Goal: Book appointment/travel/reservation

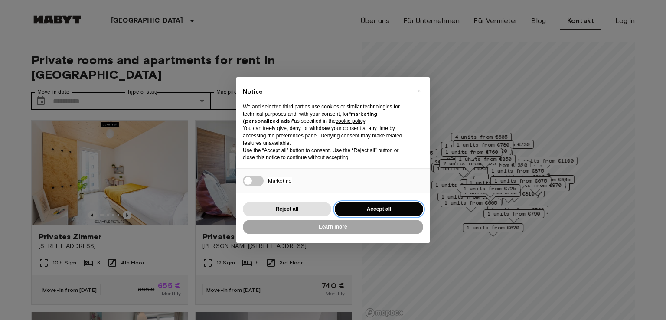
click at [373, 208] on button "Accept all" at bounding box center [379, 209] width 88 height 14
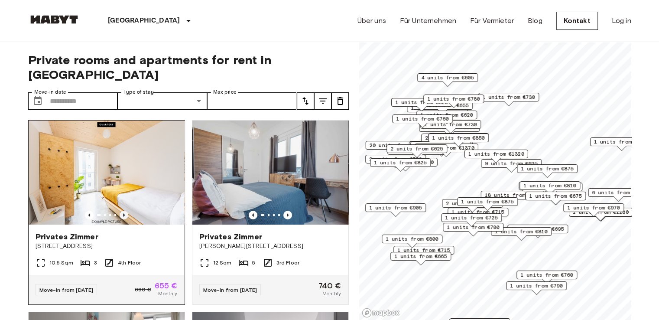
click at [120, 211] on icon "Previous image" at bounding box center [124, 215] width 9 height 9
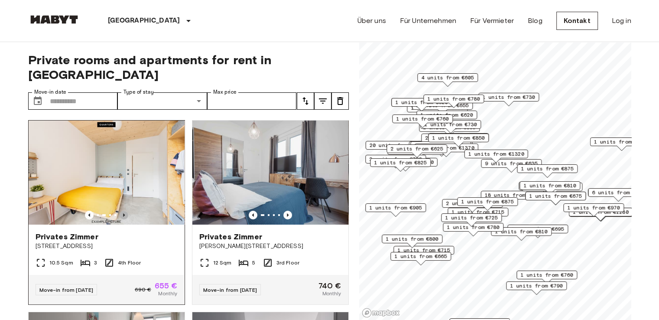
click at [123, 213] on icon "Previous image" at bounding box center [124, 214] width 2 height 3
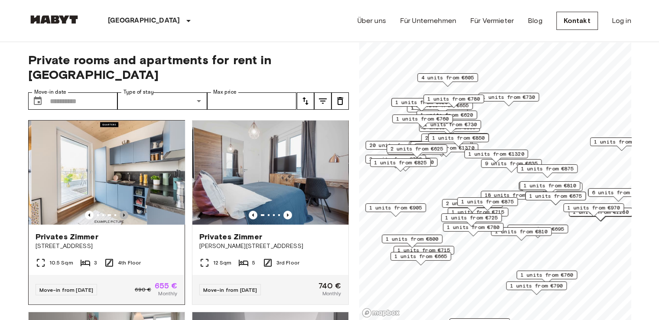
click at [123, 213] on icon "Previous image" at bounding box center [124, 214] width 2 height 3
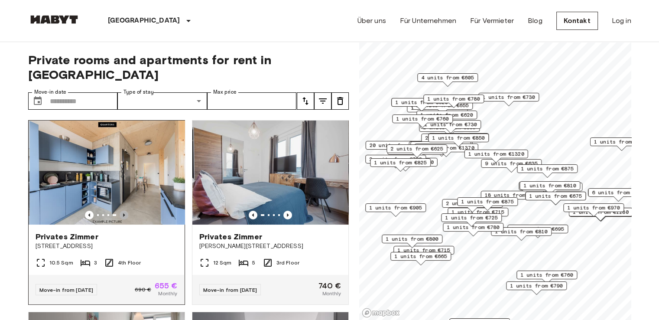
click at [123, 213] on icon "Previous image" at bounding box center [124, 214] width 2 height 3
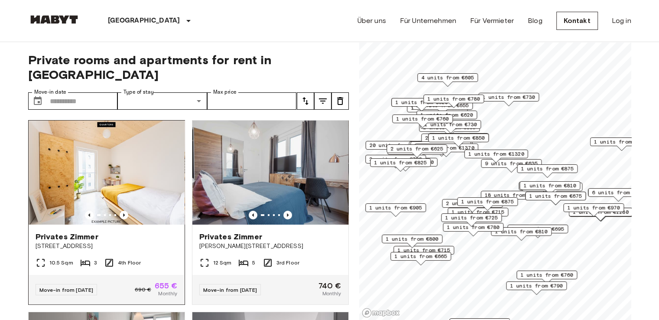
click at [118, 155] on img at bounding box center [107, 173] width 156 height 104
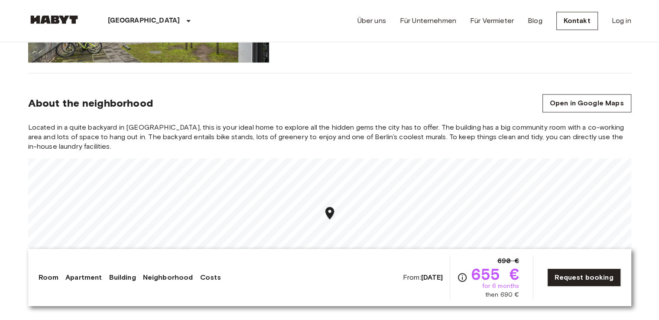
scroll to position [867, 0]
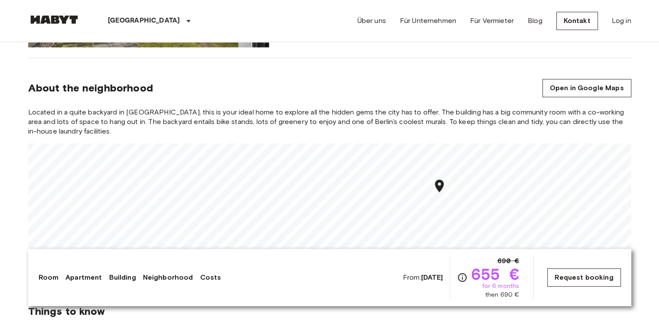
click at [567, 275] on link "Request booking" at bounding box center [584, 277] width 73 height 18
